Goal: Information Seeking & Learning: Check status

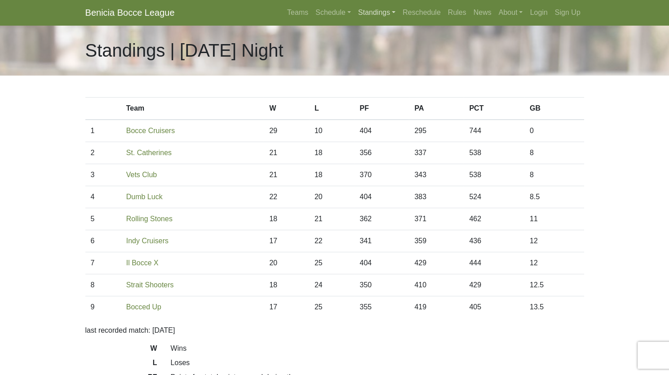
click at [374, 14] on link "Standings" at bounding box center [377, 13] width 44 height 18
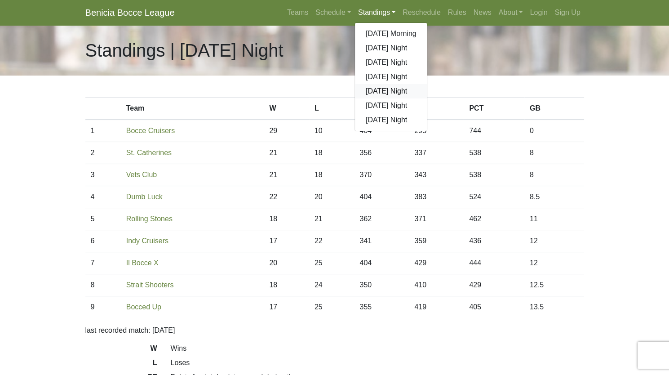
click at [375, 89] on link "[DATE] Night" at bounding box center [391, 91] width 72 height 14
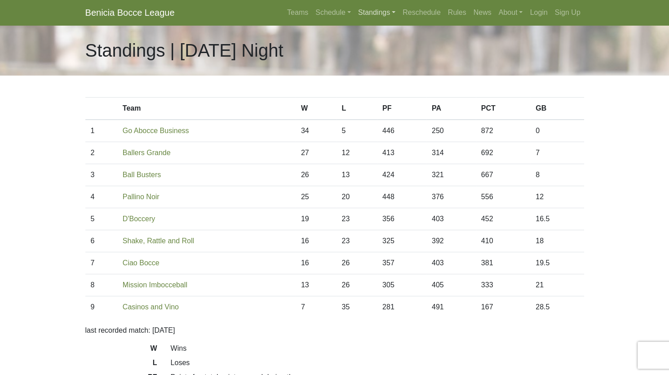
click at [388, 13] on link "Standings" at bounding box center [377, 13] width 44 height 18
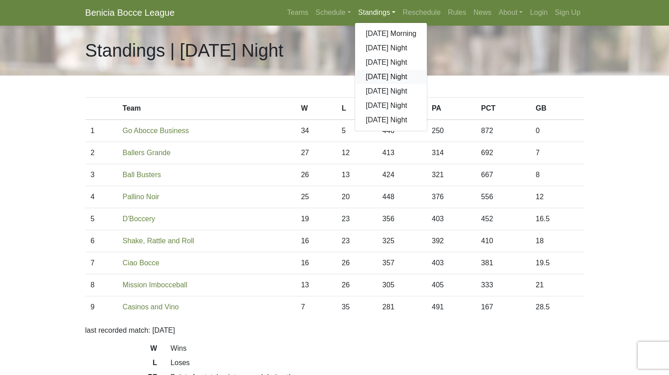
click at [382, 81] on link "[DATE] Night" at bounding box center [391, 77] width 72 height 14
